Goal: Obtain resource: Download file/media

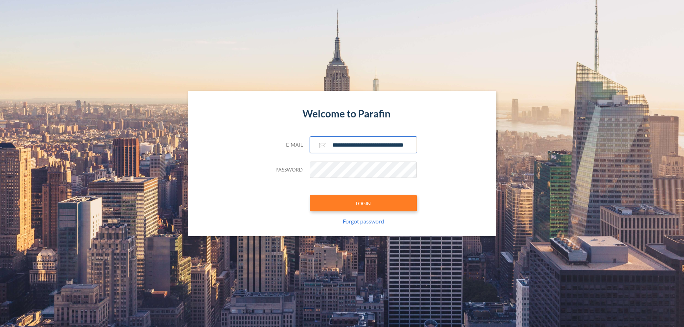
scroll to position [0, 11]
type input "**********"
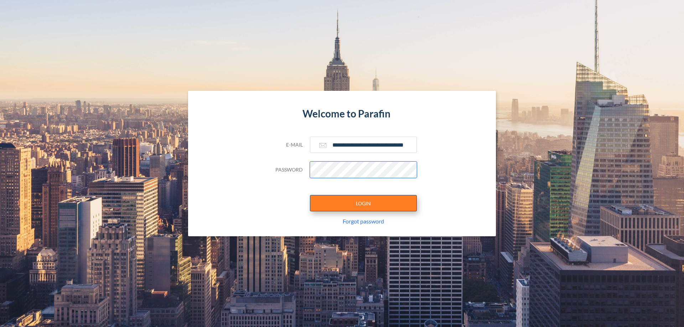
scroll to position [0, 0]
click at [363, 203] on button "LOGIN" at bounding box center [363, 203] width 107 height 16
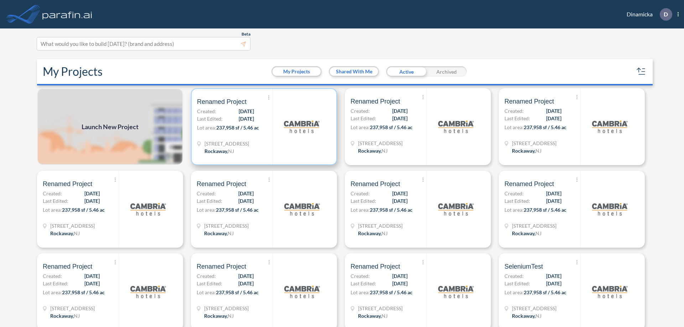
scroll to position [2, 0]
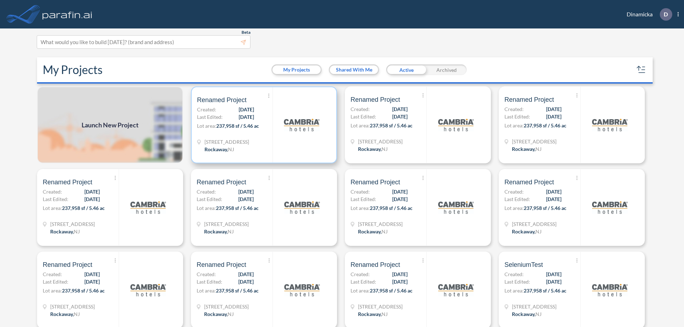
click at [263, 125] on p "Lot area: 237,958 sf / 5.46 ac" at bounding box center [235, 127] width 76 height 10
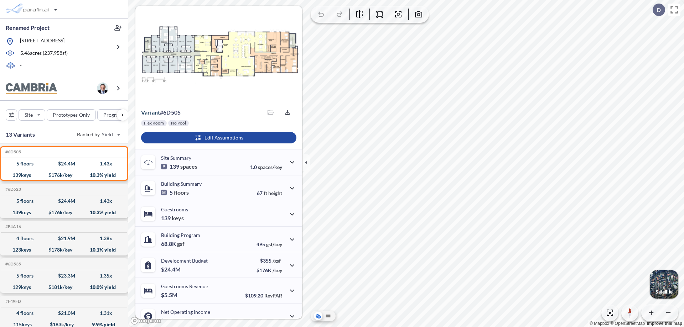
scroll to position [36, 0]
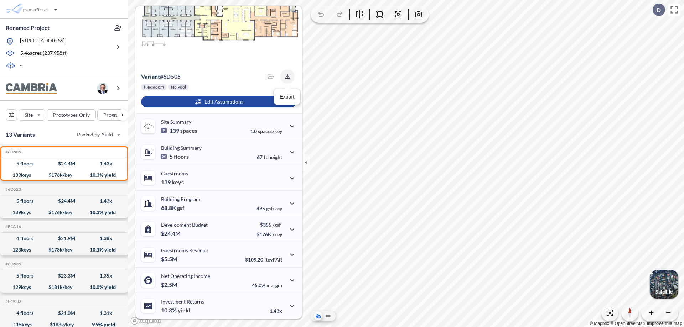
click at [285, 77] on icon "button" at bounding box center [287, 76] width 5 height 5
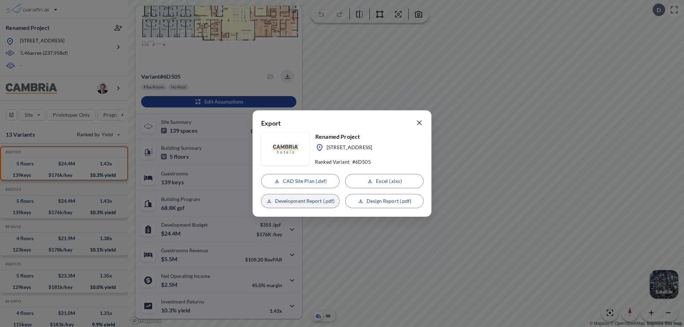
click at [300, 201] on p "Development Report (.pdf)" at bounding box center [305, 201] width 60 height 7
